Goal: Transaction & Acquisition: Obtain resource

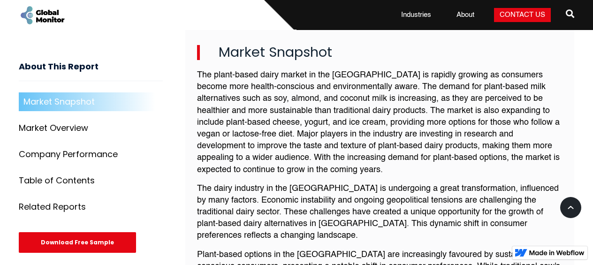
scroll to position [417, 0]
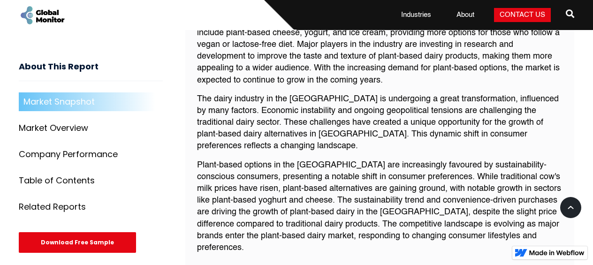
click at [83, 243] on div "Download Free Sample" at bounding box center [77, 242] width 117 height 21
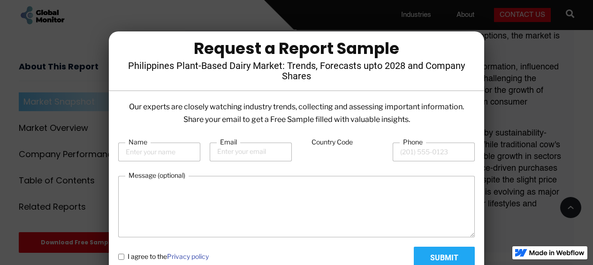
scroll to position [450, 0]
click at [152, 151] on input "Name" at bounding box center [159, 152] width 82 height 19
type input "btran"
click at [231, 151] on input "Email" at bounding box center [251, 152] width 82 height 19
type input "[EMAIL_ADDRESS][DOMAIN_NAME]"
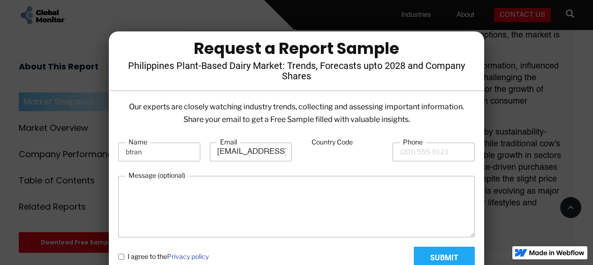
click at [339, 153] on input "Country Code" at bounding box center [342, 152] width 82 height 18
click at [426, 155] on input "Phone" at bounding box center [433, 152] width 82 height 19
type input "[PHONE_NUMBER]"
click at [121, 256] on policy "I agree to the Privacy policy" at bounding box center [121, 257] width 6 height 6
checkbox policy "true"
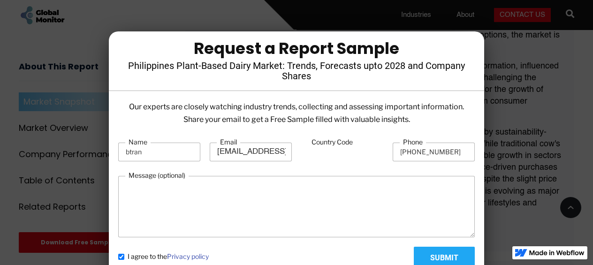
click at [427, 252] on input "Submit" at bounding box center [443, 258] width 61 height 23
click at [307, 155] on input "Country Code" at bounding box center [342, 152] width 82 height 18
click at [333, 154] on input "Country Code" at bounding box center [342, 152] width 82 height 18
click at [311, 163] on div "Country Code" at bounding box center [342, 151] width 82 height 29
click at [308, 157] on input "Country Code" at bounding box center [342, 152] width 82 height 18
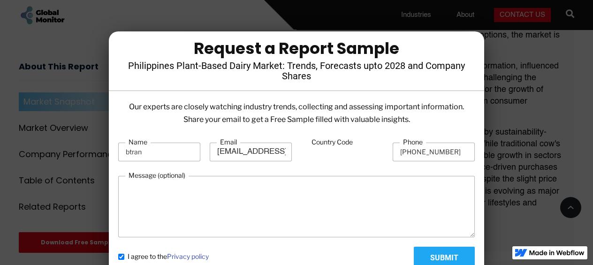
click at [355, 159] on input "888" at bounding box center [342, 152] width 82 height 18
type input "888"
click at [430, 256] on input "Submit" at bounding box center [443, 258] width 61 height 23
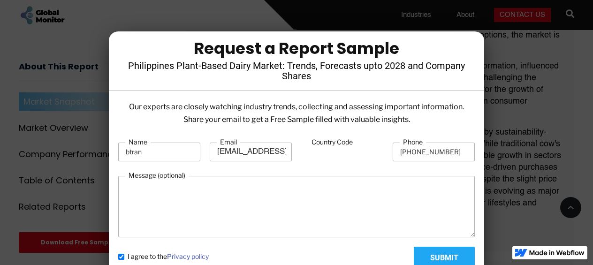
type input "Please wait..."
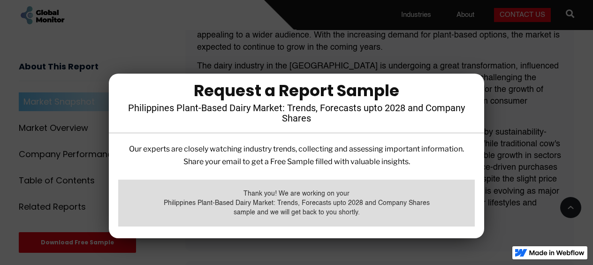
click at [380, 249] on div at bounding box center [296, 132] width 593 height 265
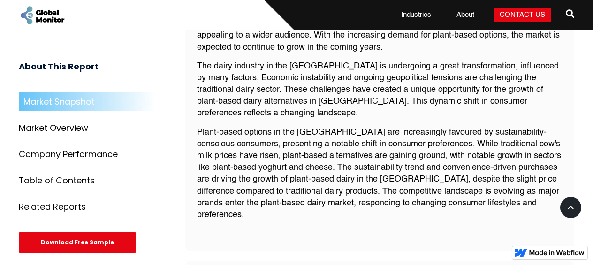
click at [89, 245] on div "Download Free Sample" at bounding box center [77, 242] width 117 height 21
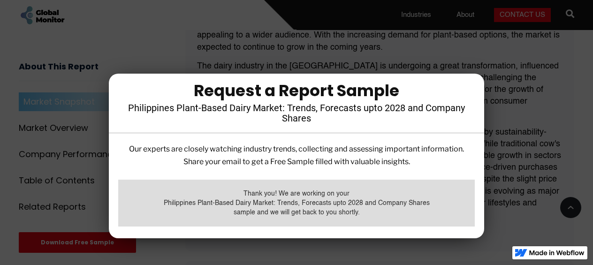
click at [274, 60] on div at bounding box center [296, 132] width 593 height 265
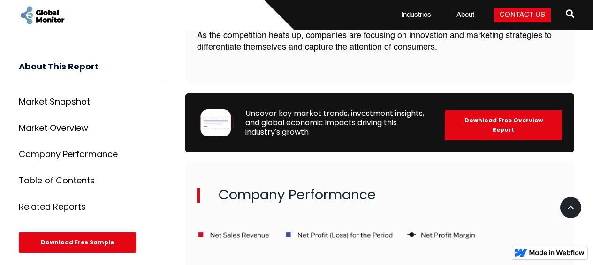
scroll to position [1124, 0]
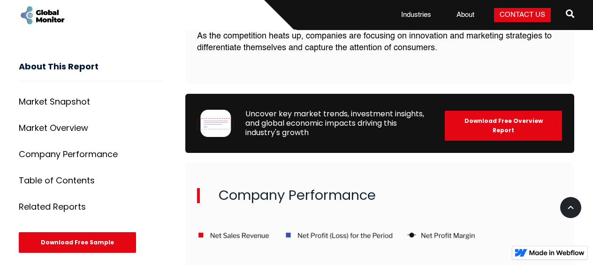
click at [486, 111] on div "Download Free Overview Report" at bounding box center [502, 126] width 117 height 30
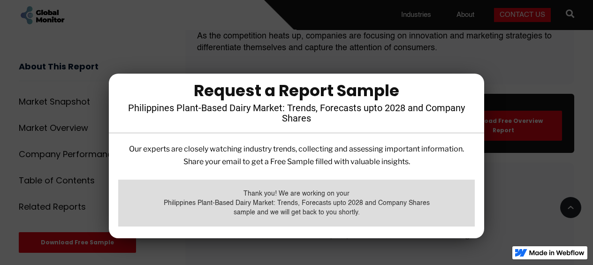
click at [486, 96] on div at bounding box center [296, 132] width 593 height 265
